Goal: Information Seeking & Learning: Understand process/instructions

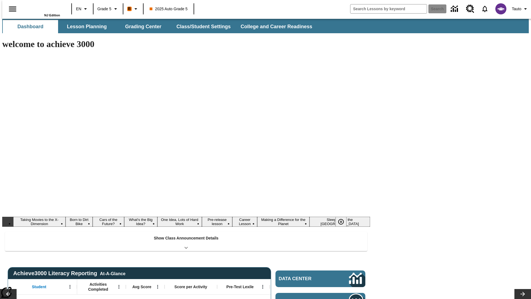
type input "-1"
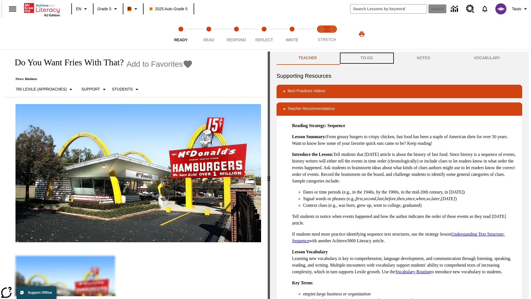
click at [367, 58] on button "TO-DO" at bounding box center [367, 57] width 56 height 13
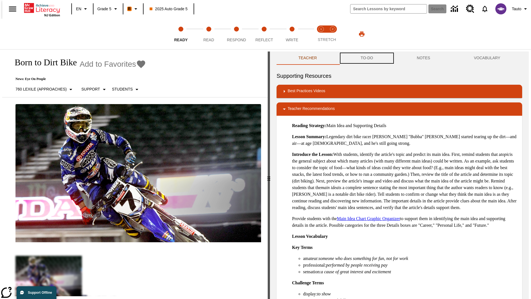
click at [367, 58] on button "TO-DO" at bounding box center [367, 57] width 56 height 13
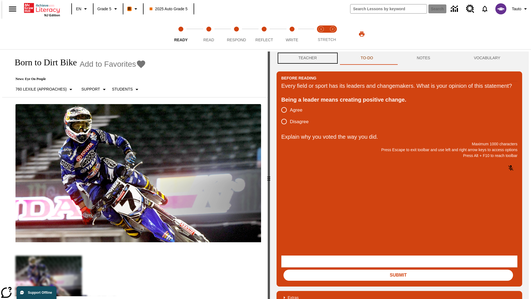
scroll to position [0, 0]
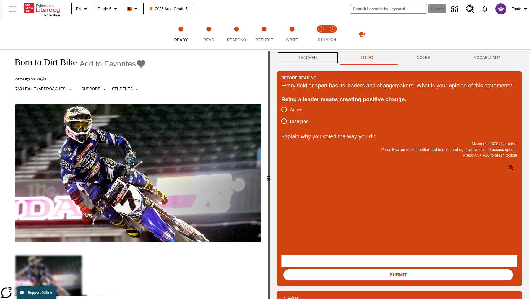
click at [306, 58] on button "Teacher" at bounding box center [308, 57] width 62 height 13
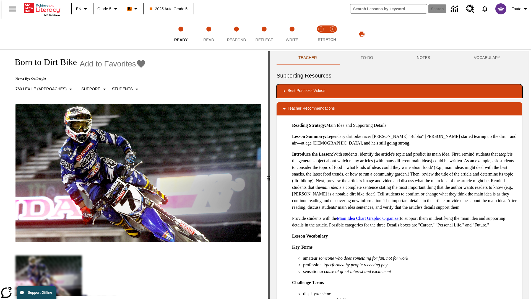
click at [400, 91] on div "Best Practices Videos" at bounding box center [399, 91] width 237 height 7
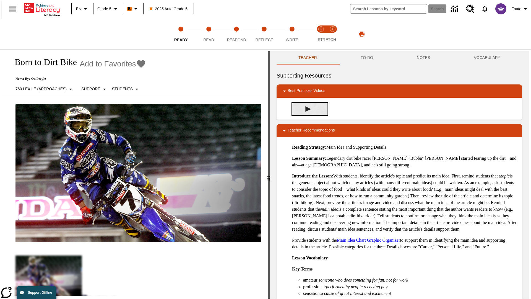
click at [306, 109] on img "Building Academic Vocabulary" at bounding box center [309, 109] width 6 height 6
click at [209, 34] on span "Read" at bounding box center [208, 38] width 11 height 10
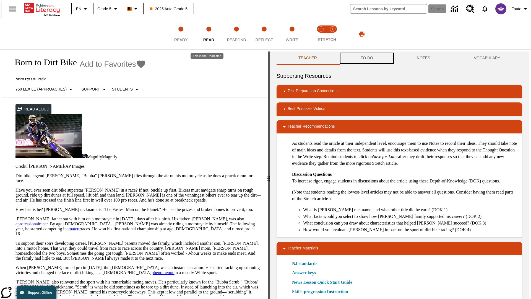
scroll to position [0, 0]
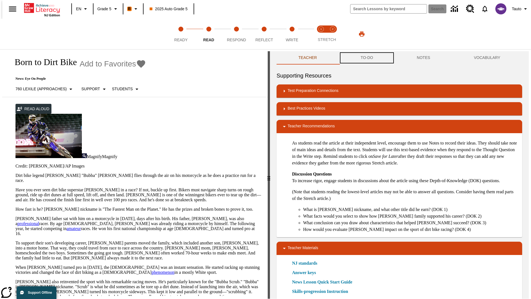
click at [367, 58] on button "TO-DO" at bounding box center [367, 57] width 56 height 13
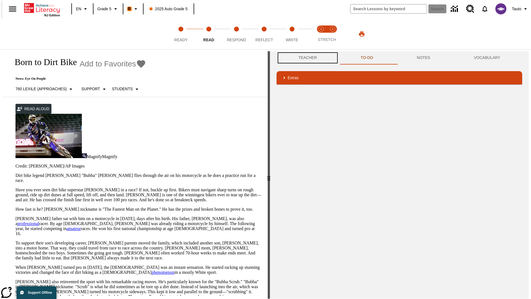
click at [306, 58] on button "Teacher" at bounding box center [308, 57] width 62 height 13
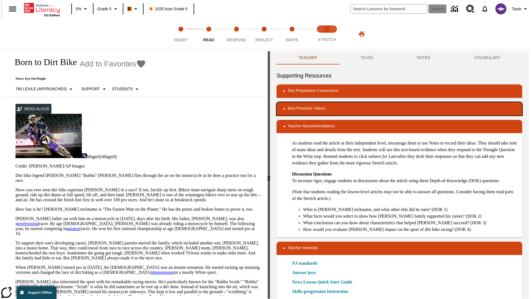
click at [400, 109] on div "Best Practices Videos" at bounding box center [399, 108] width 237 height 7
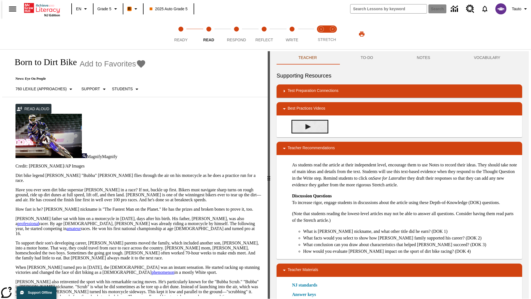
click at [306, 126] on img "Summarization" at bounding box center [309, 127] width 6 height 6
click at [321, 34] on span "Stretch Read step 1 of 2" at bounding box center [321, 38] width 7 height 10
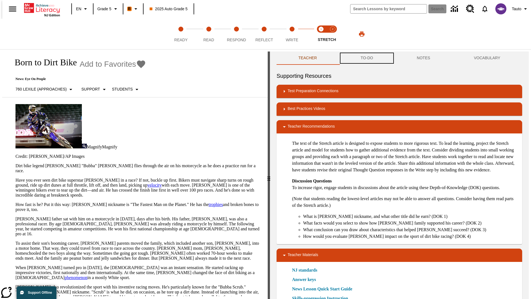
scroll to position [0, 0]
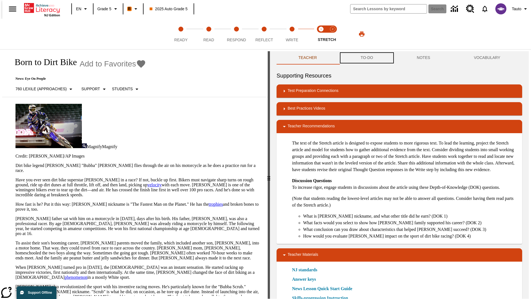
click at [367, 58] on button "TO-DO" at bounding box center [367, 57] width 56 height 13
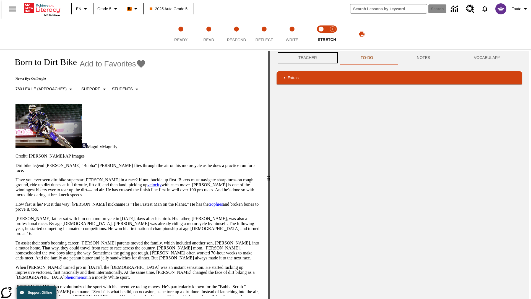
click at [306, 58] on button "Teacher" at bounding box center [308, 57] width 62 height 13
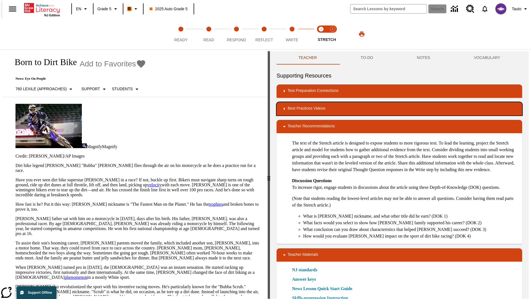
click at [400, 109] on div "Best Practices Videos" at bounding box center [399, 108] width 237 height 7
